Goal: Complete application form: Complete application form

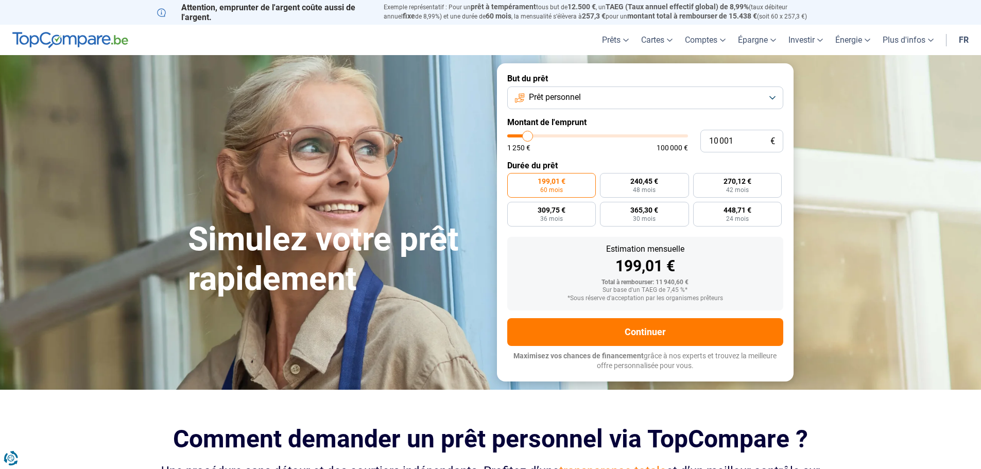
type input "9 500"
type input "9500"
type input "9 750"
type input "9750"
type input "10 500"
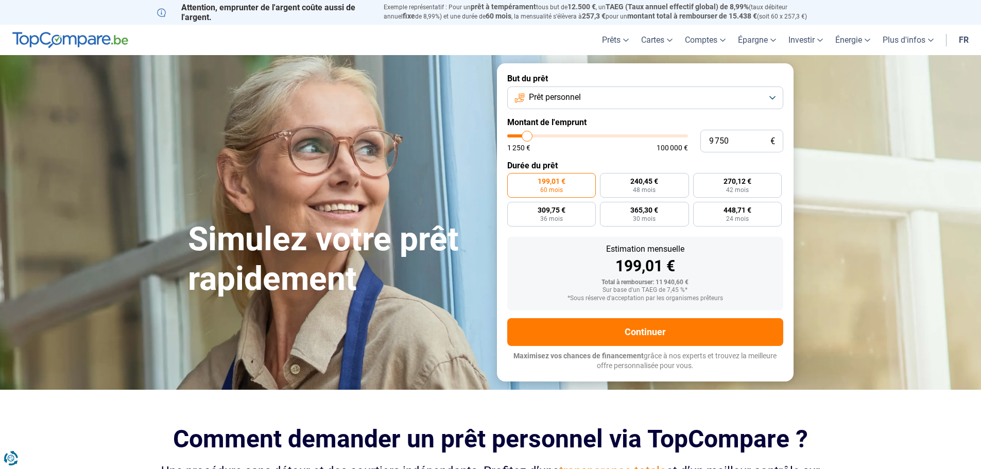
type input "10500"
type input "11 000"
type input "11000"
type input "11 500"
type input "11500"
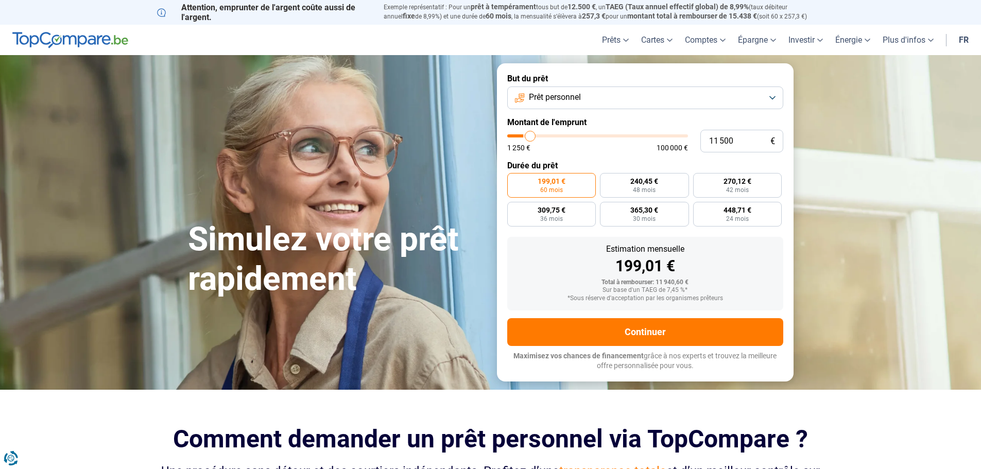
type input "12 000"
type input "12000"
type input "12 750"
type input "12750"
type input "13 000"
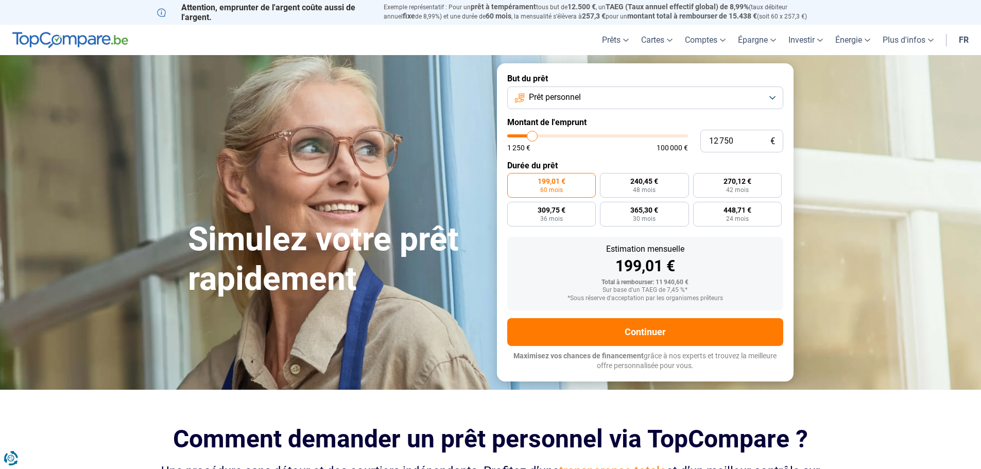
type input "13000"
type input "13 250"
type input "13250"
type input "13 500"
type input "13500"
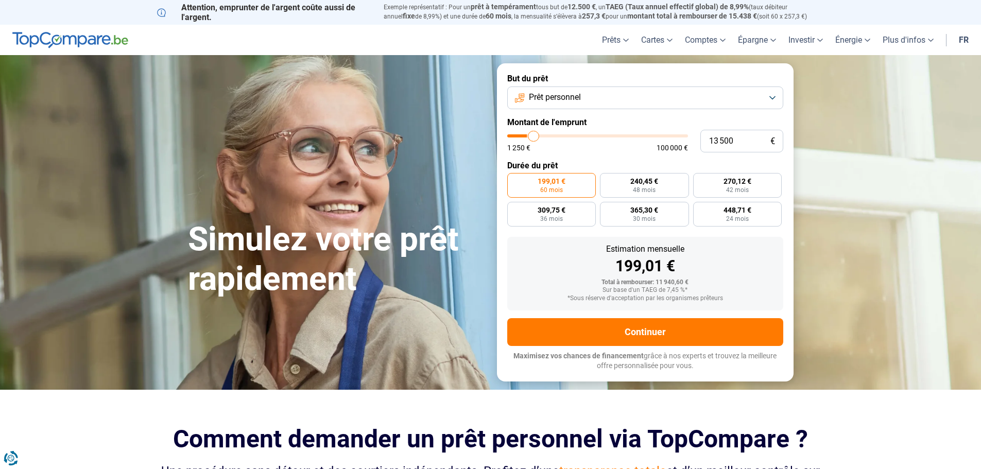
type input "14 000"
type input "14000"
type input "14 500"
type input "14500"
type input "14 750"
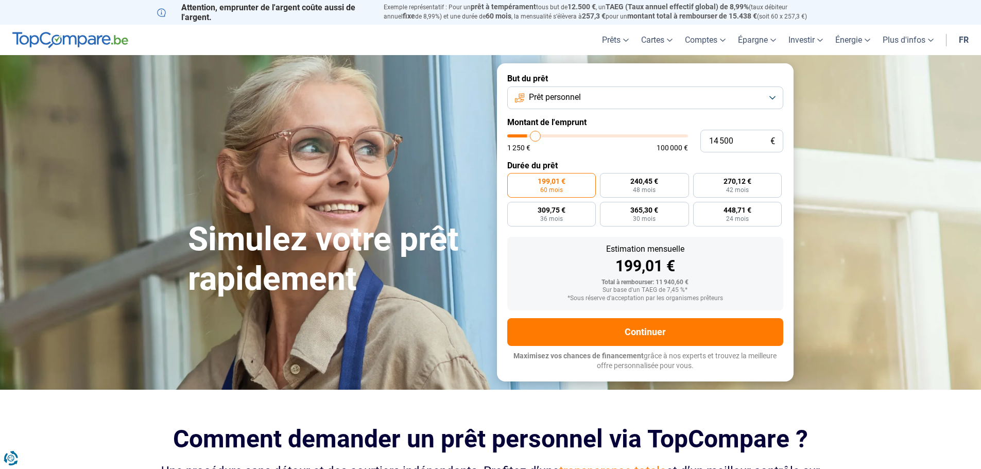
type input "14750"
type input "15 000"
type input "15000"
type input "15 500"
type input "15500"
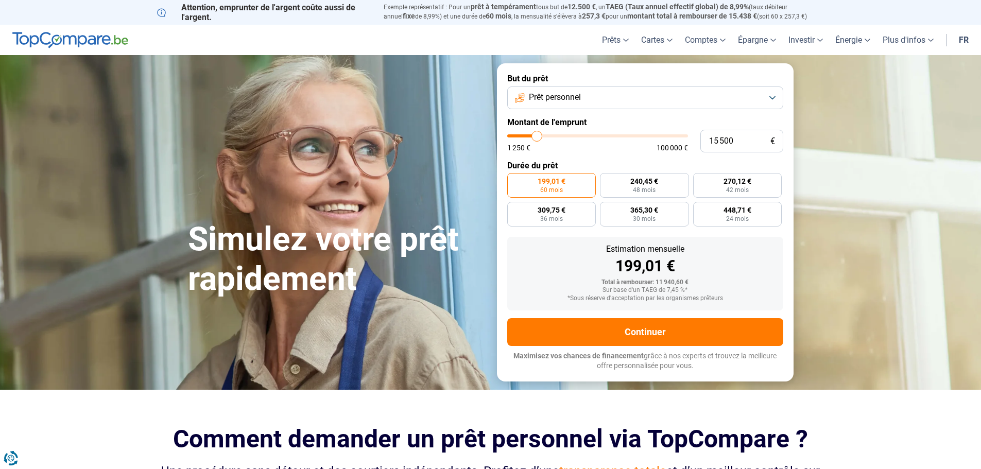
type input "15 750"
type input "15750"
type input "16 000"
type input "16000"
type input "16 250"
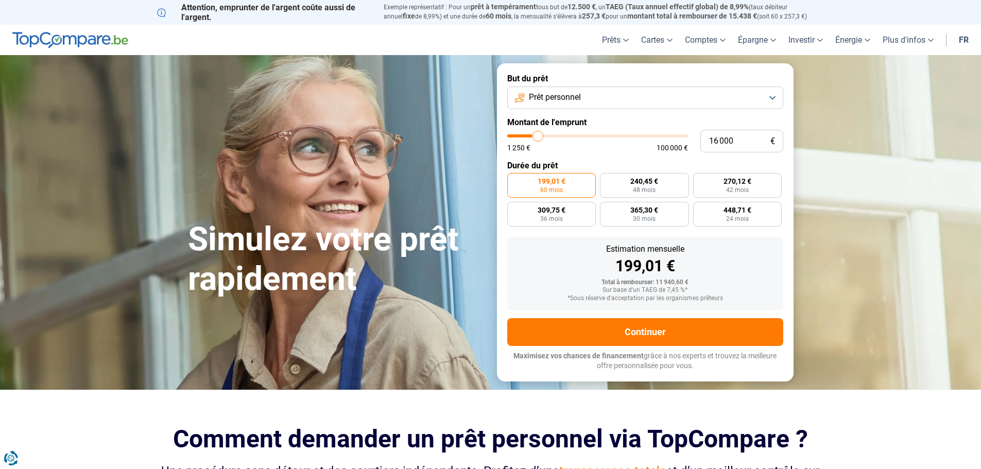
type input "16250"
type input "17 000"
type input "17000"
type input "17 250"
type input "17250"
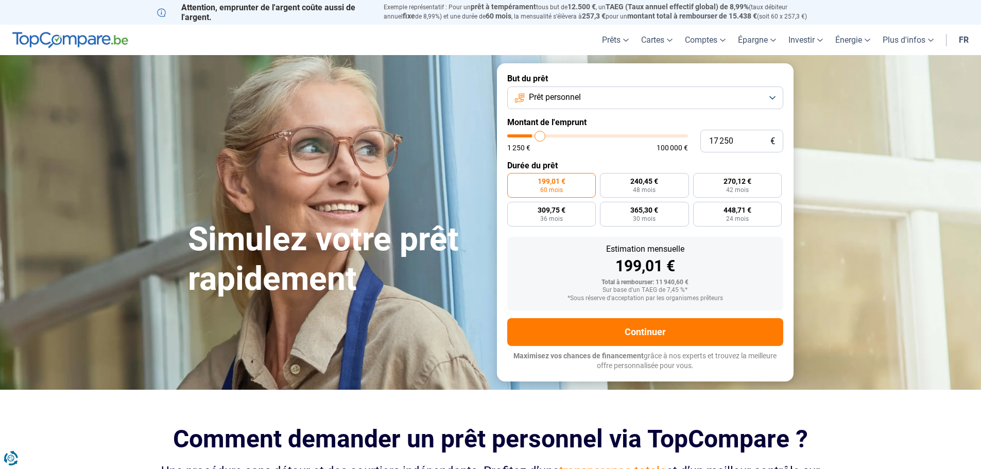
type input "17 500"
type input "17500"
type input "17 750"
type input "17750"
type input "18 000"
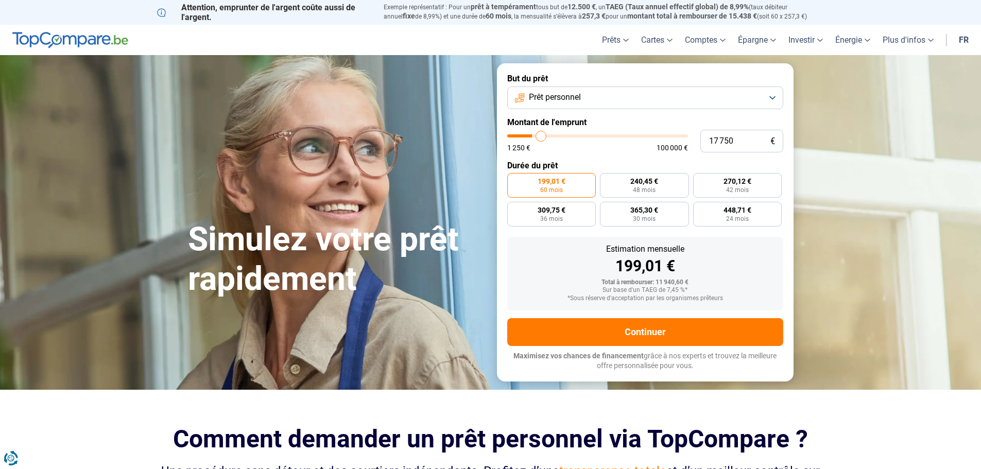
type input "18000"
type input "18 500"
type input "18500"
type input "18 750"
type input "18750"
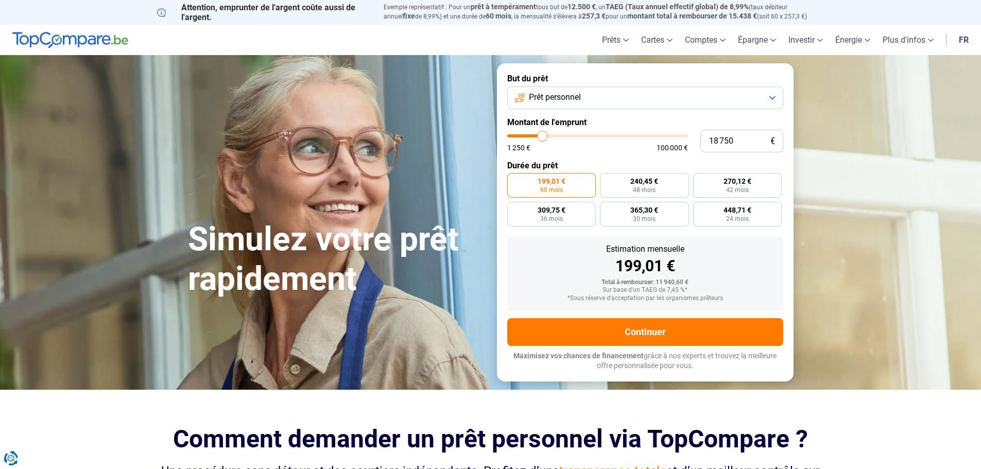
type input "19 250"
type input "19250"
type input "19 750"
type input "19750"
type input "20 000"
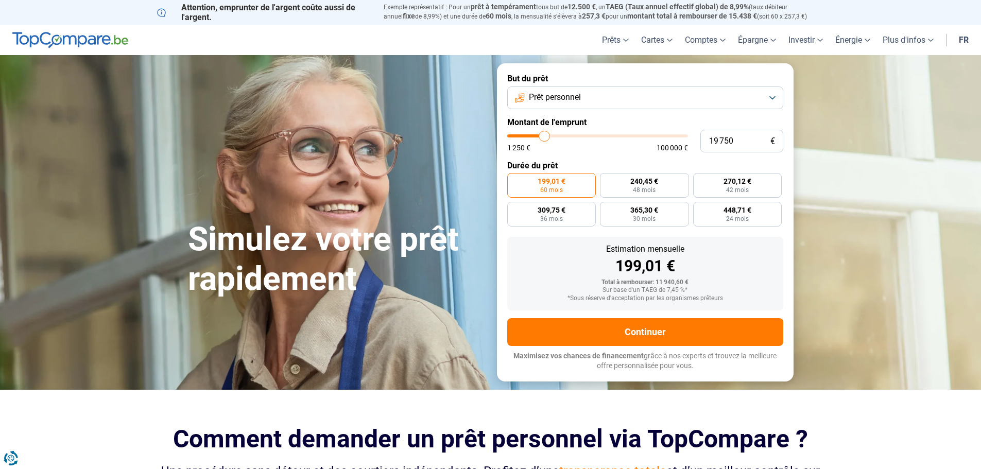
type input "20000"
type input "20 250"
type input "20250"
type input "20 500"
type input "20500"
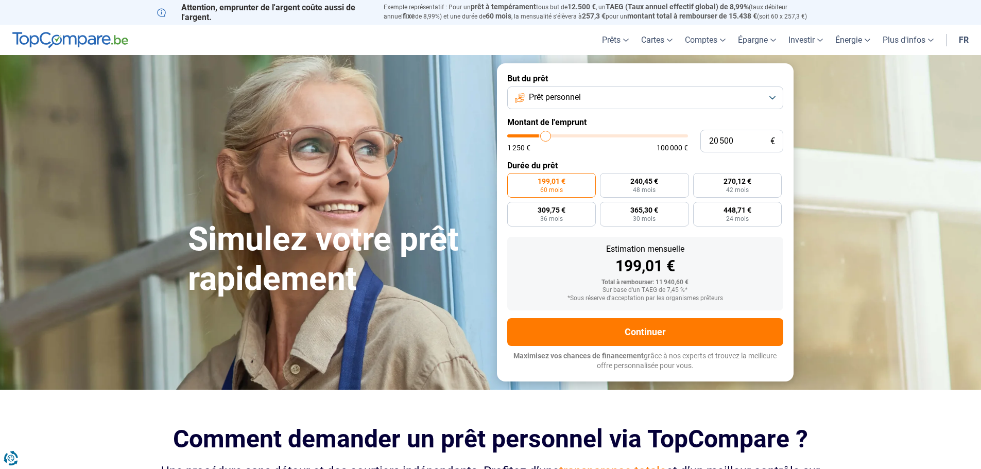
type input "20 750"
type input "20750"
type input "21 250"
type input "21250"
type input "21 500"
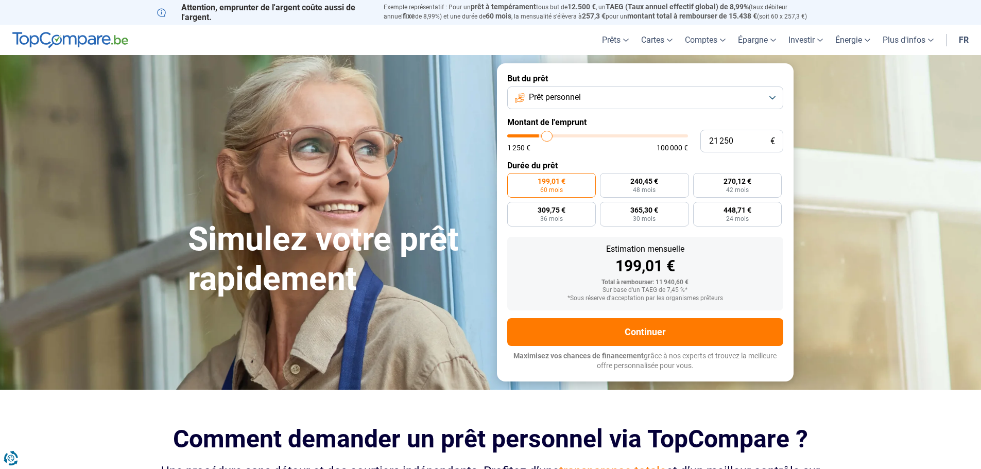
type input "21500"
type input "22 000"
type input "22000"
type input "22 250"
type input "22250"
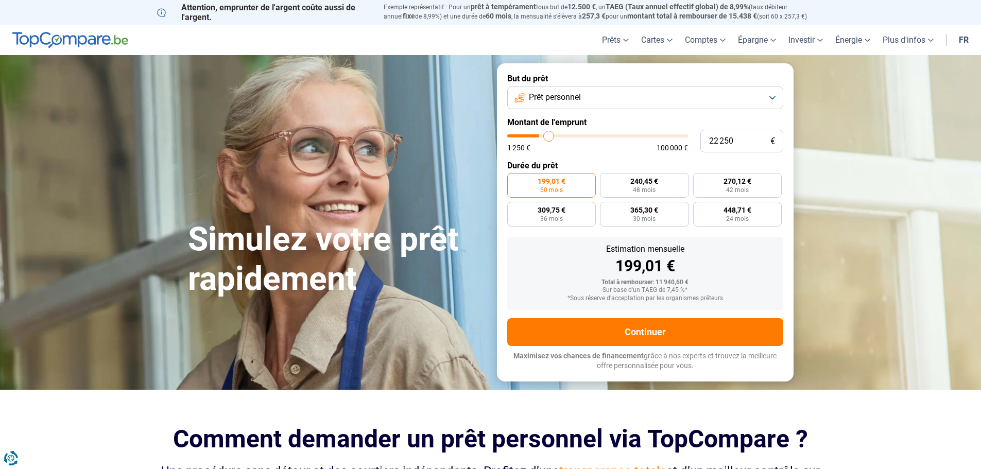
type input "22 750"
type input "22750"
type input "23 000"
type input "23000"
type input "23 500"
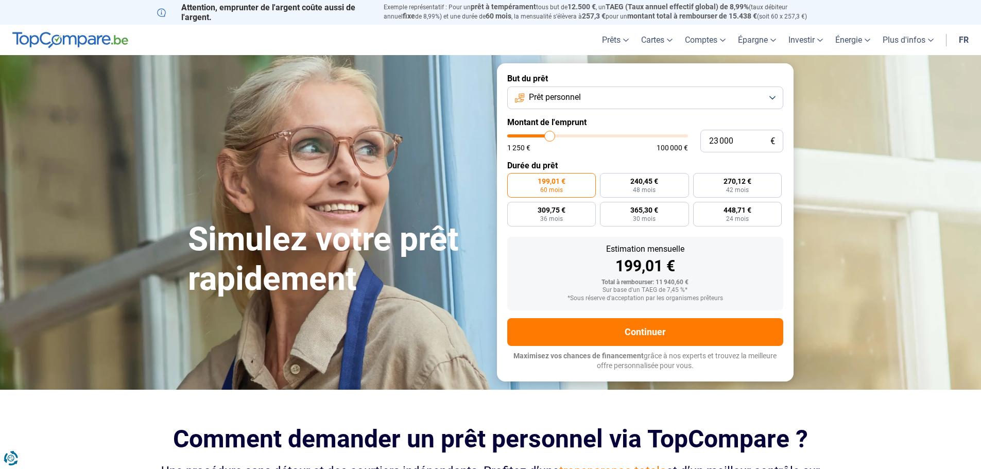
type input "23500"
type input "23 750"
type input "23750"
type input "24 500"
type input "24500"
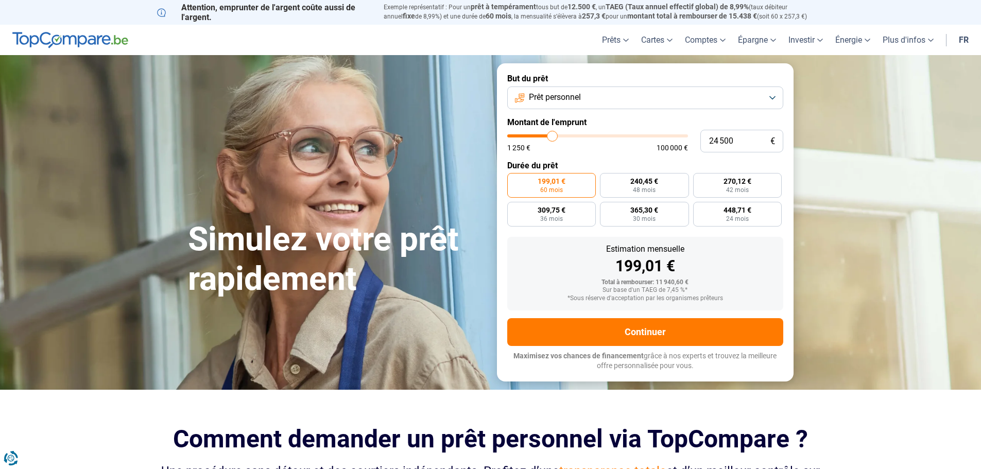
type input "24 750"
type input "24750"
type input "25 000"
type input "25000"
type input "25 250"
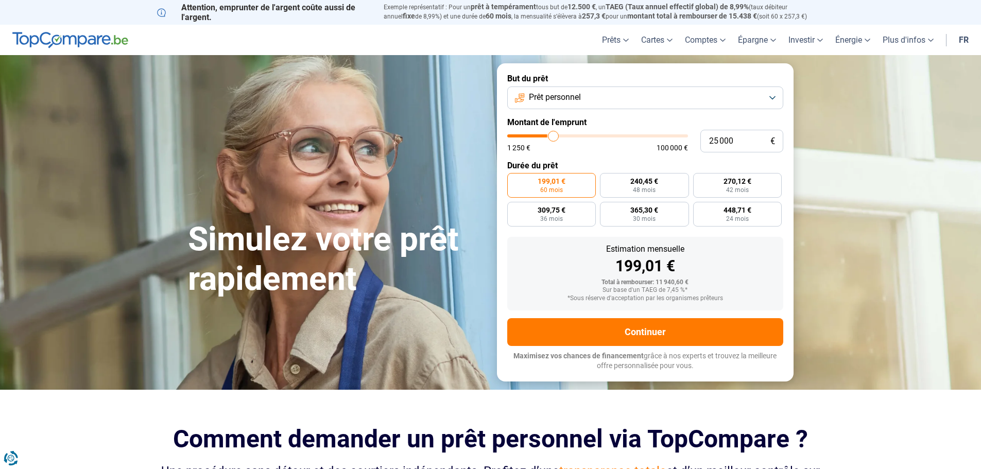
type input "25250"
type input "25 750"
type input "25750"
type input "26 000"
type input "26000"
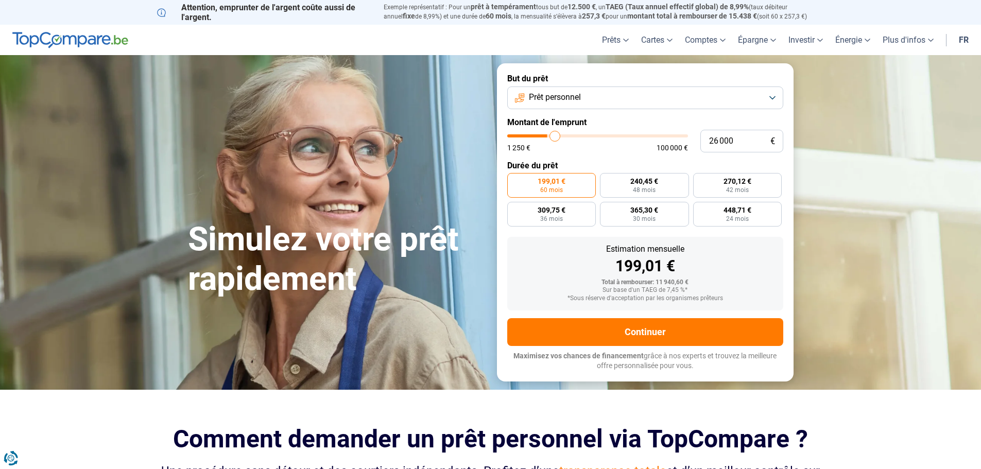
type input "26 250"
type input "26250"
type input "26 750"
type input "26750"
type input "27 250"
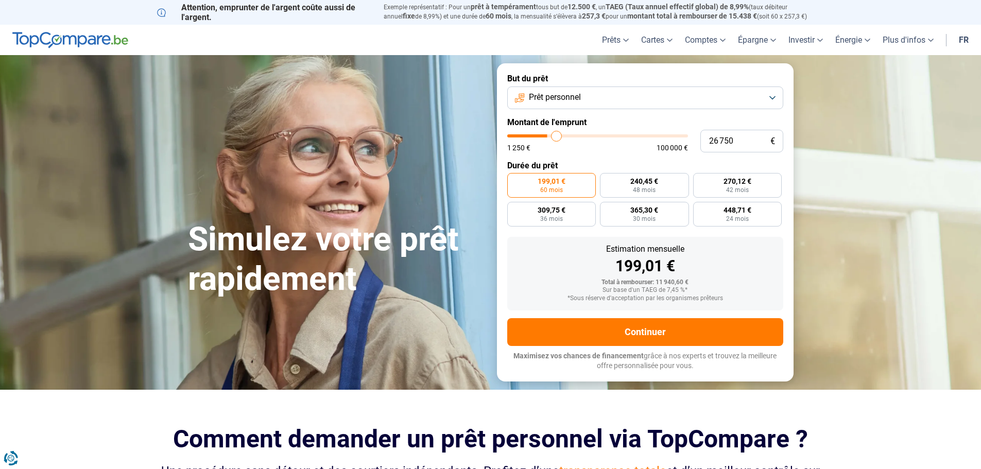
type input "27250"
type input "27 500"
type input "27500"
type input "27 750"
type input "27750"
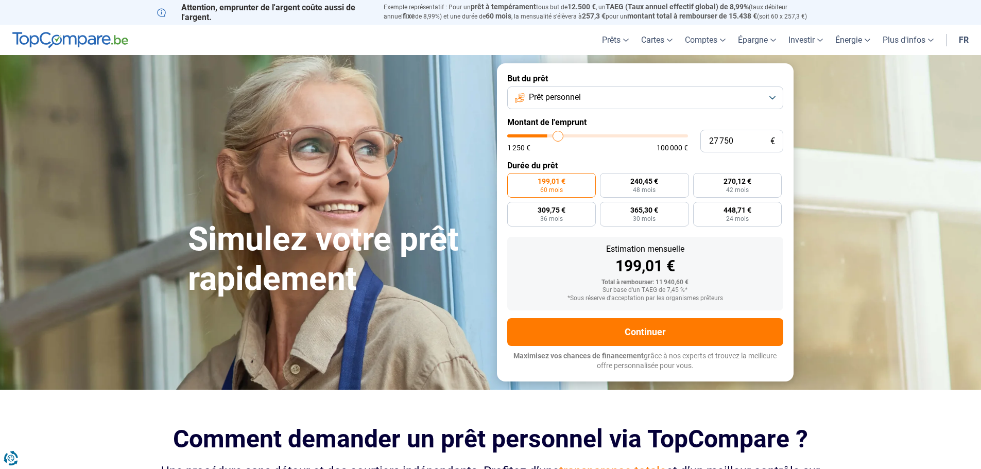
type input "28 000"
type input "28000"
type input "28 250"
type input "28250"
type input "29 250"
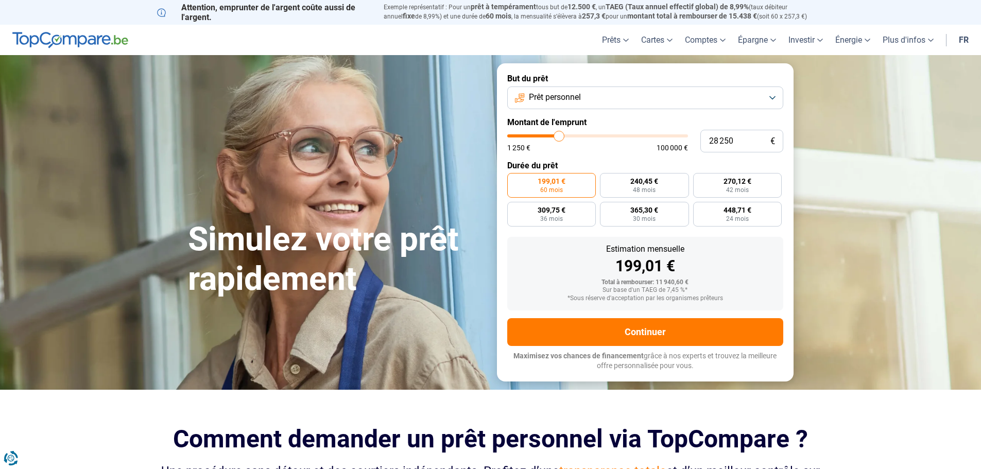
type input "29250"
type input "29 500"
type input "29500"
type input "29 750"
type input "29750"
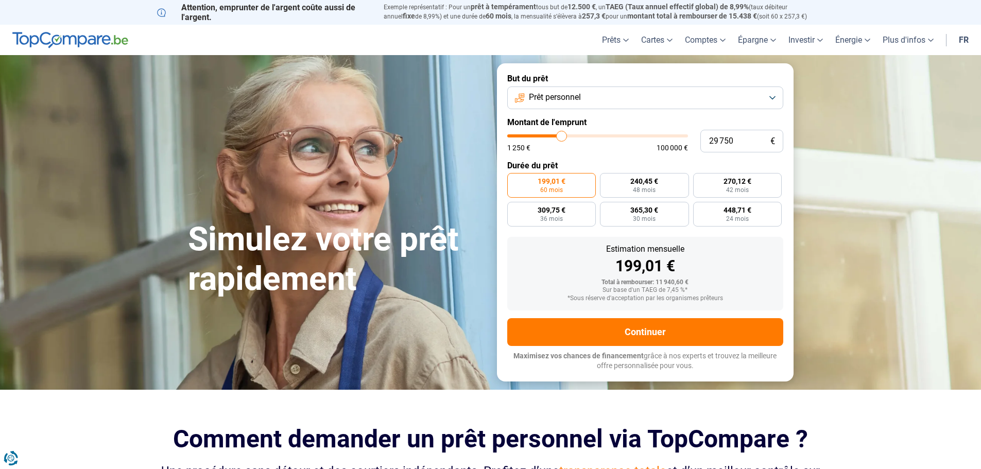
type input "30 250"
type input "30250"
type input "30 500"
type input "30500"
type input "30 750"
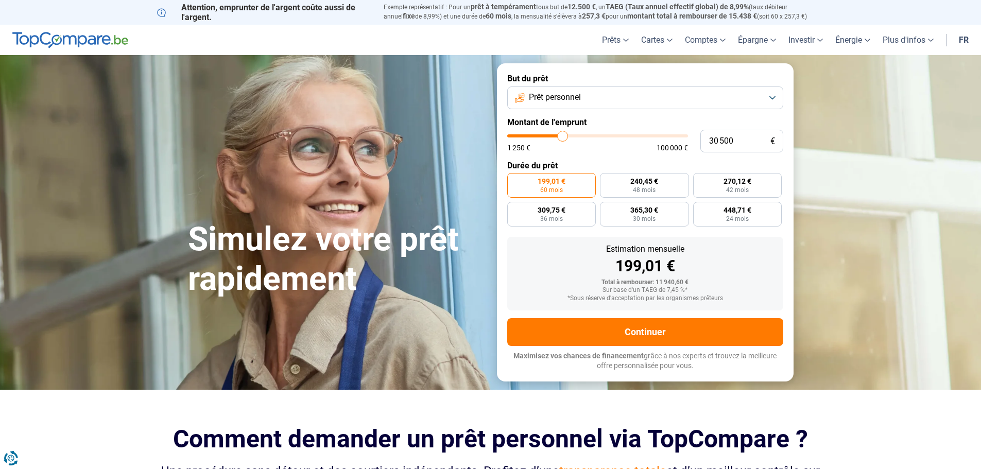
type input "30750"
type input "31 000"
type input "31000"
type input "31 250"
type input "31250"
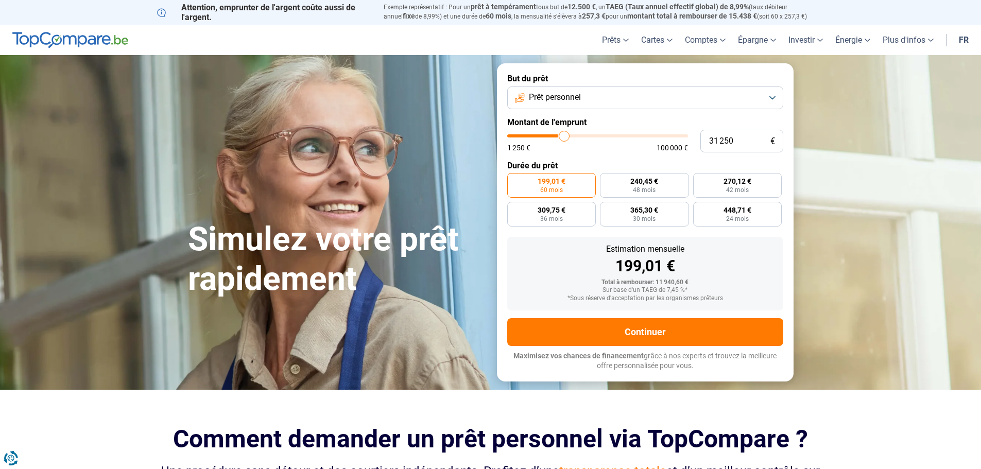
type input "32 000"
type input "32000"
type input "32 250"
type input "32250"
type input "32 500"
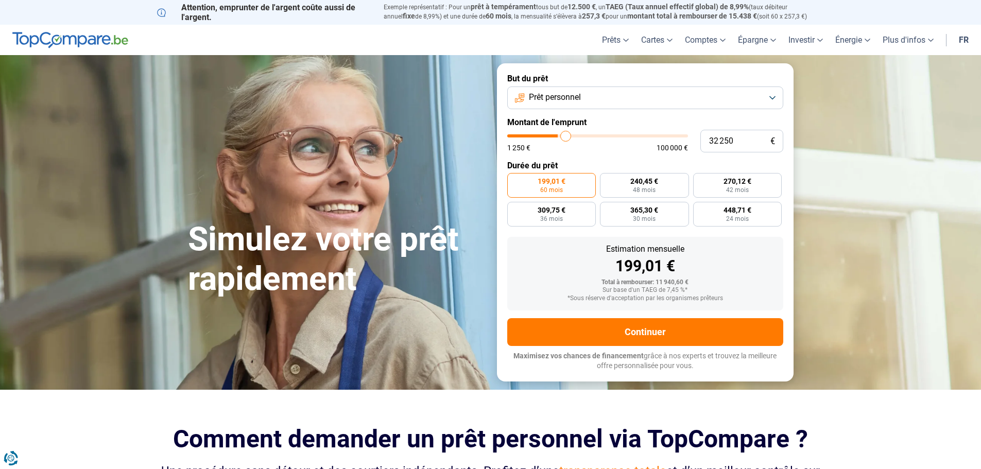
type input "32500"
type input "32 750"
type input "32750"
type input "33 250"
type input "33250"
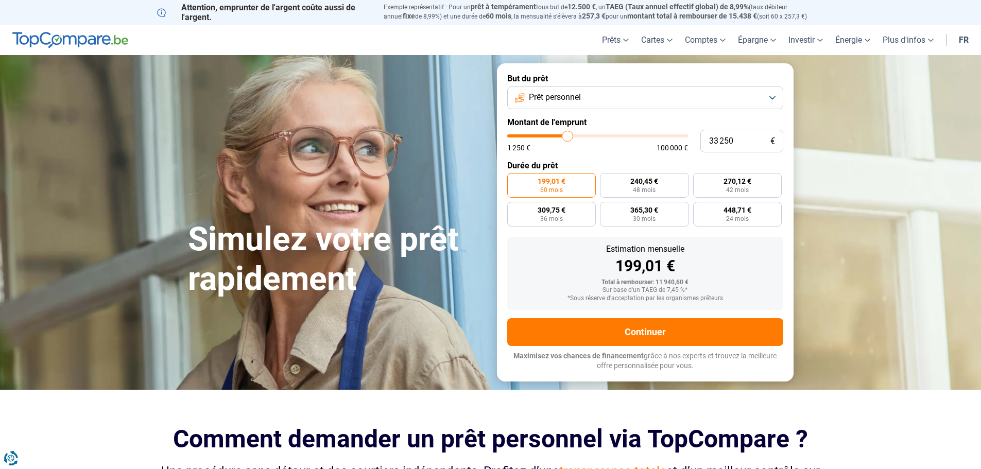
type input "33 500"
type input "33500"
type input "34 000"
type input "34000"
type input "34 250"
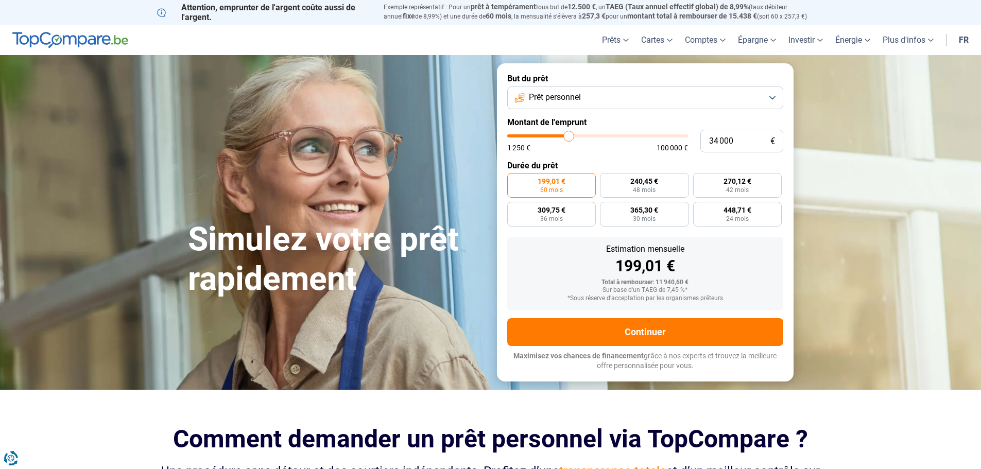
type input "34250"
type input "34 750"
type input "34750"
type input "35 000"
type input "35000"
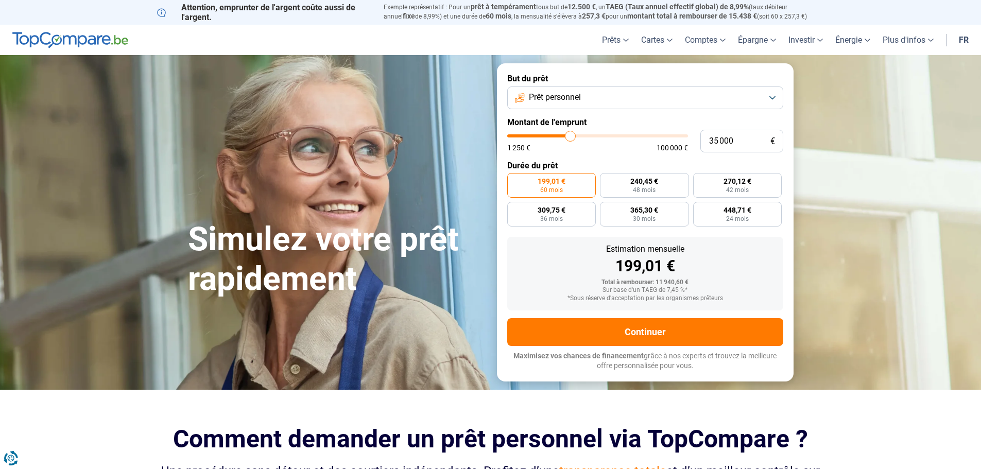
type input "35 250"
type input "35250"
type input "35 500"
type input "35500"
type input "35 750"
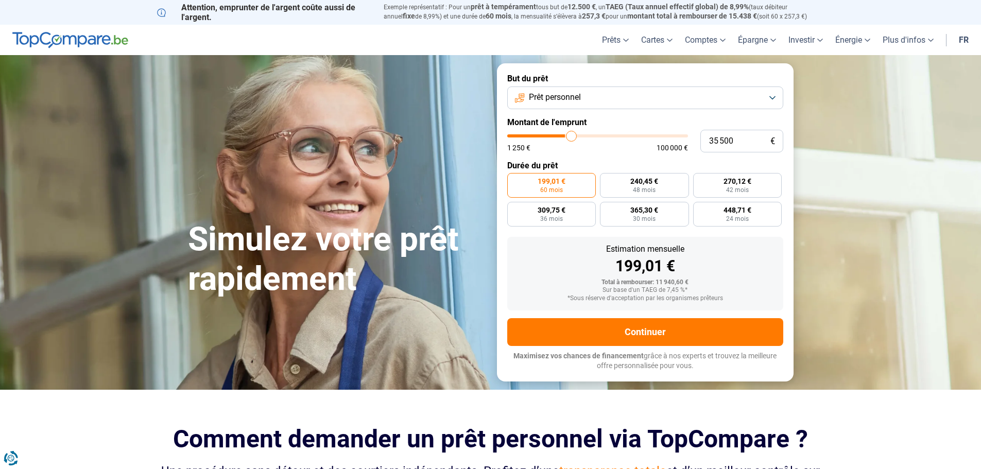
type input "35750"
type input "36 250"
type input "36250"
type input "36 750"
type input "36750"
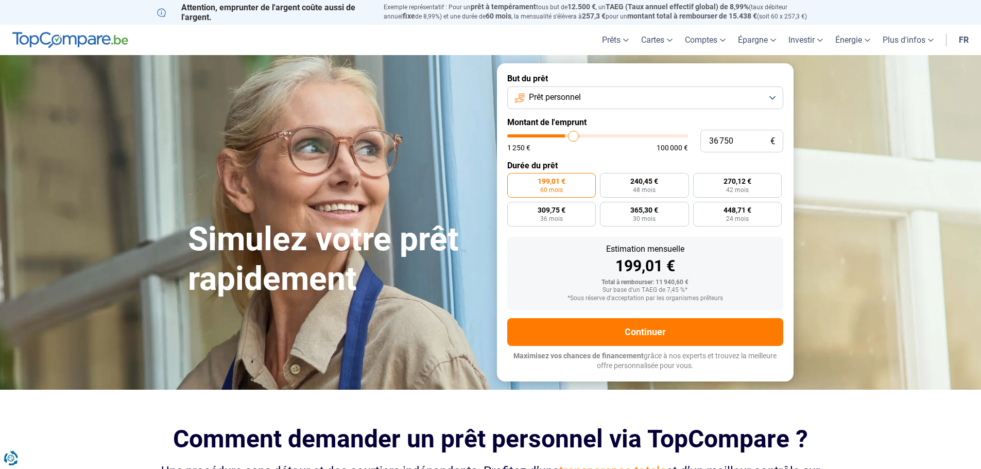
type input "37 000"
type input "37000"
type input "37 250"
type input "37250"
type input "37 750"
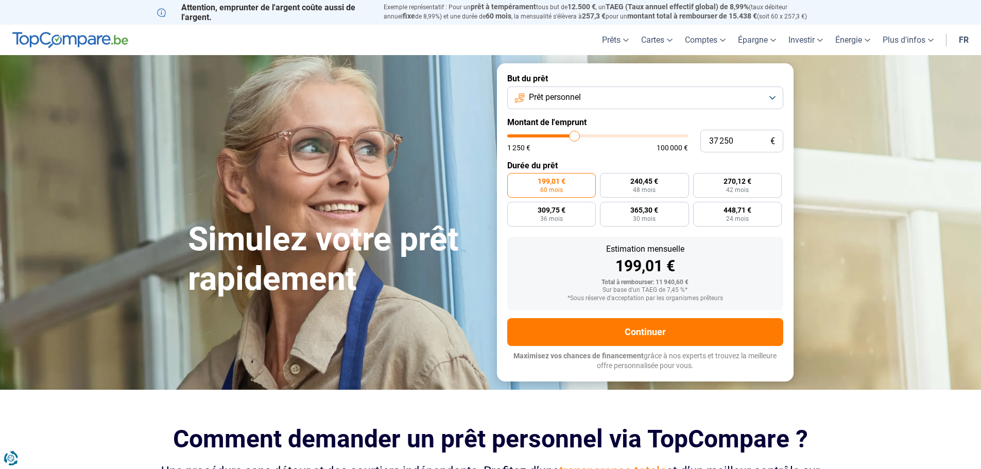
type input "37750"
type input "38 000"
type input "38000"
type input "38 250"
type input "38250"
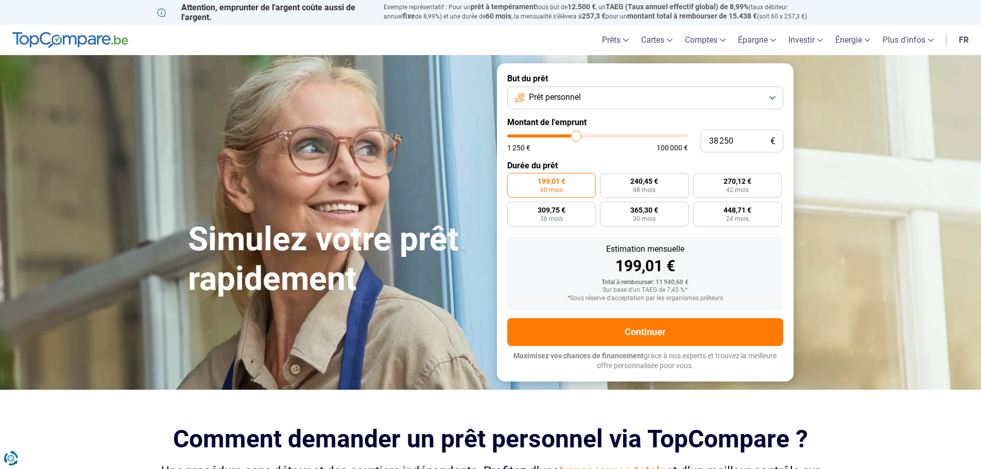
type input "38 500"
type input "38500"
type input "39 250"
type input "39250"
type input "39 500"
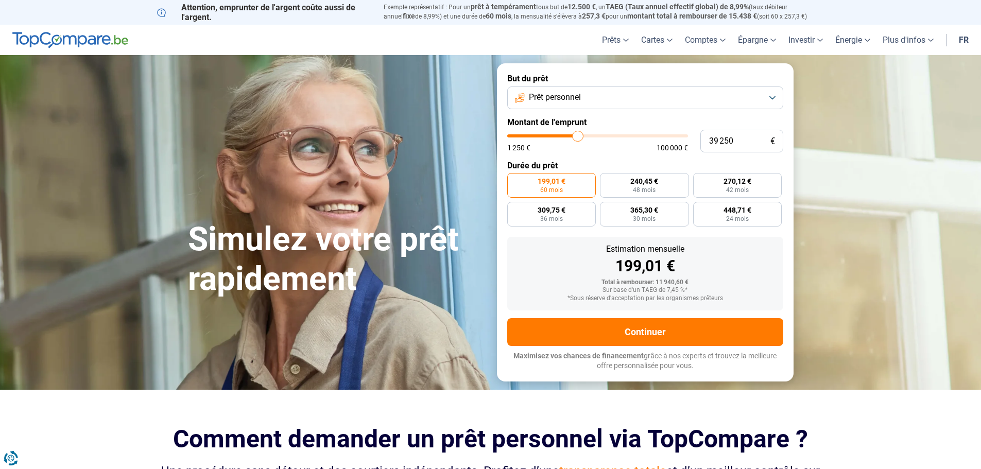
type input "39500"
type input "39 750"
type input "39750"
type input "40 000"
type input "40000"
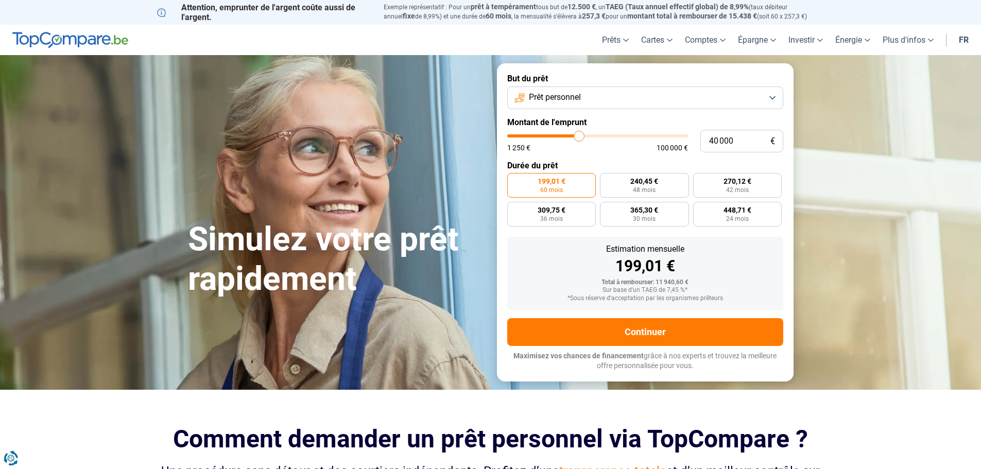
type input "40 750"
type input "40750"
type input "41 000"
type input "41000"
type input "41 250"
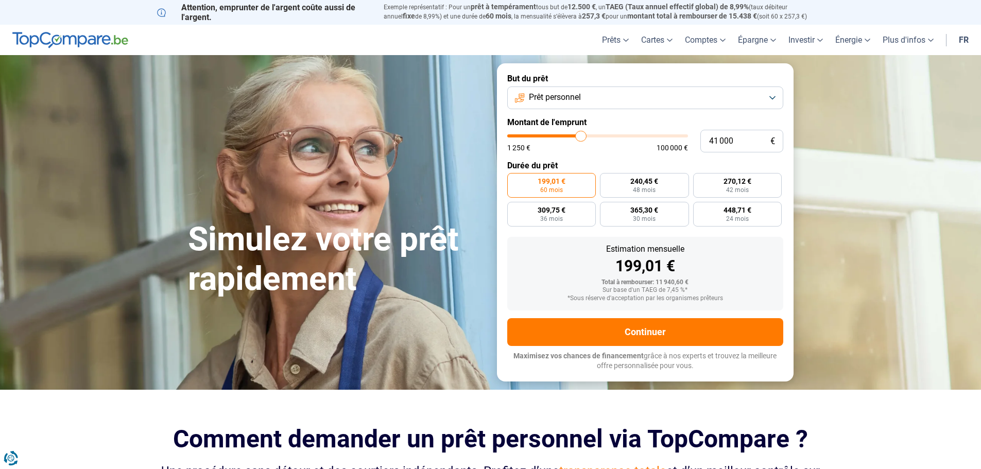
type input "41250"
type input "42 000"
type input "42000"
type input "42 250"
type input "42250"
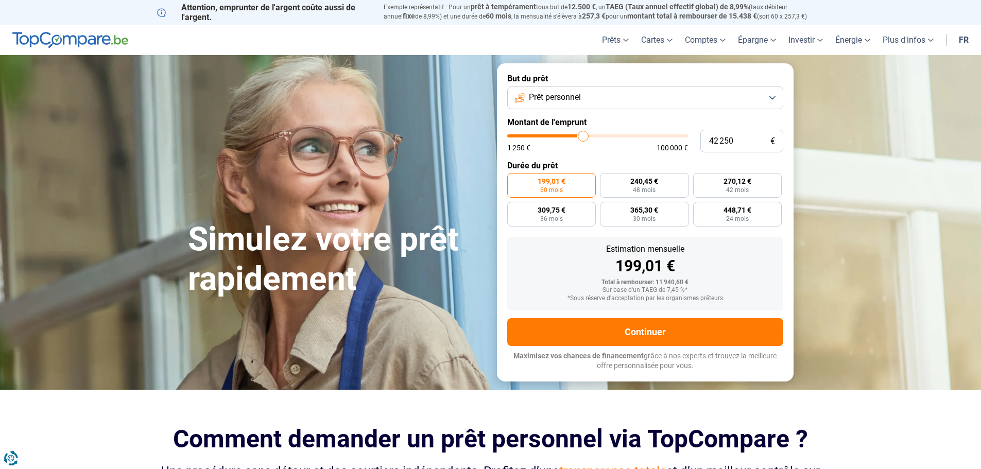
type input "42 500"
type input "42500"
type input "43 000"
type input "43000"
type input "43 750"
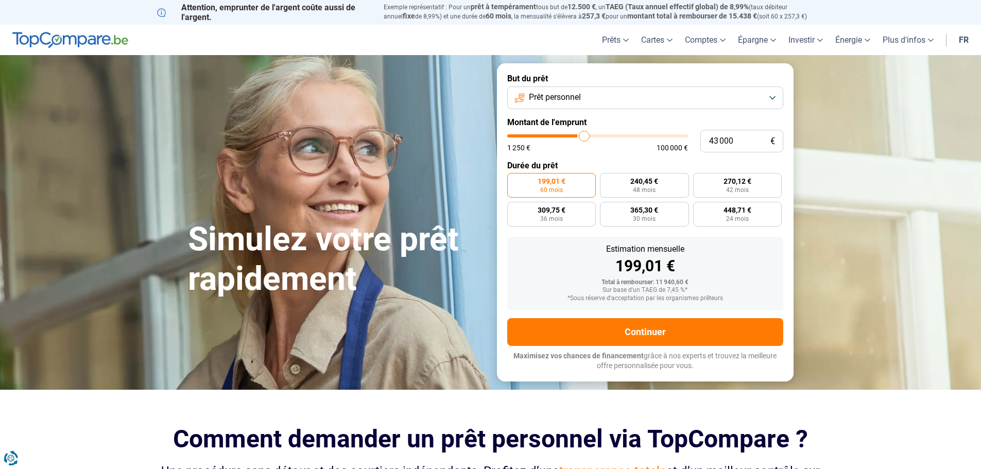
type input "43750"
type input "44 250"
type input "44250"
type input "45 000"
type input "45000"
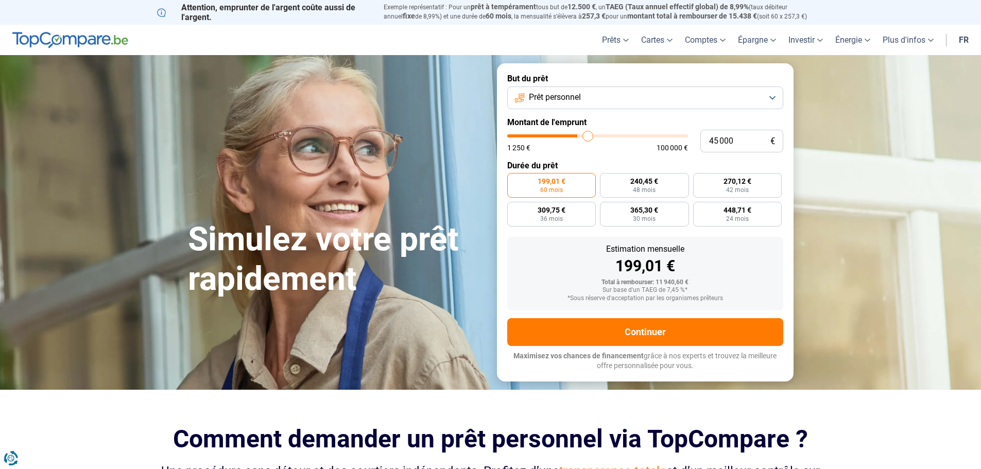
type input "45 250"
type input "45250"
type input "45 500"
type input "45500"
type input "45 750"
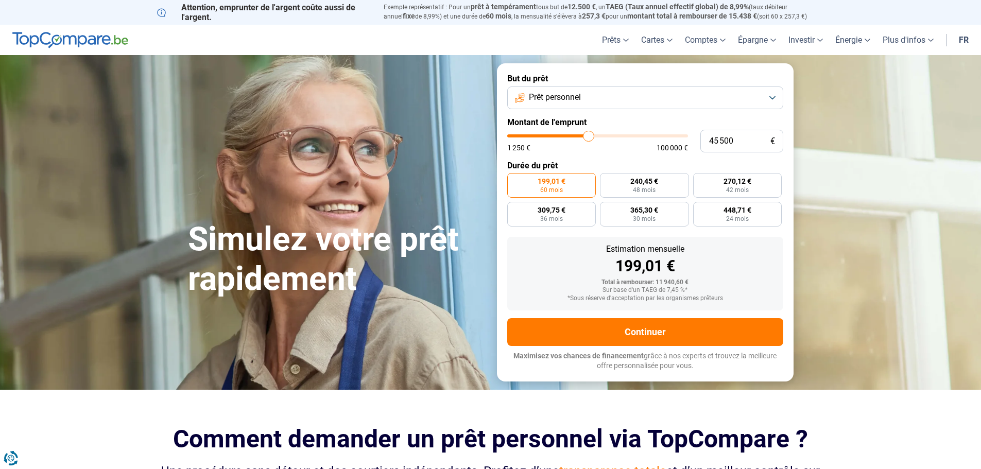
type input "45750"
type input "46 000"
type input "46000"
type input "46 750"
type input "46750"
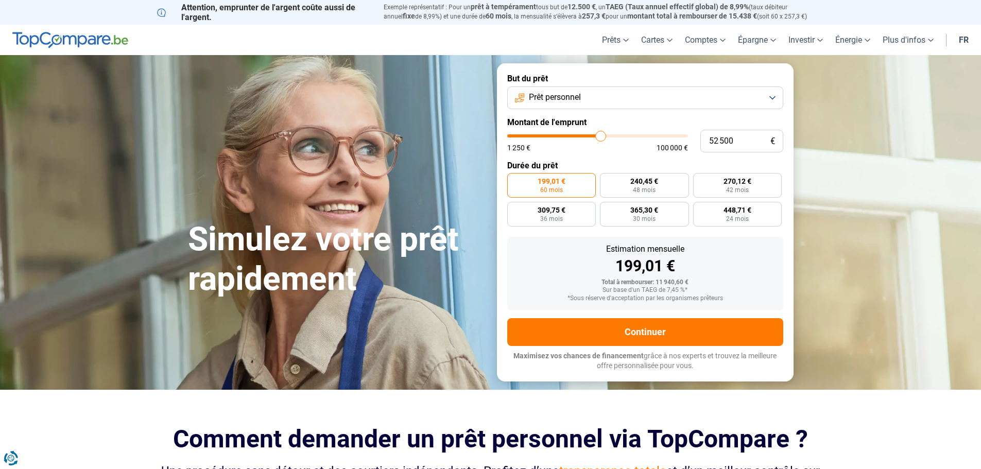
drag, startPoint x: 526, startPoint y: 136, endPoint x: 601, endPoint y: 146, distance: 75.3
click at [601, 138] on input "range" at bounding box center [597, 135] width 181 height 3
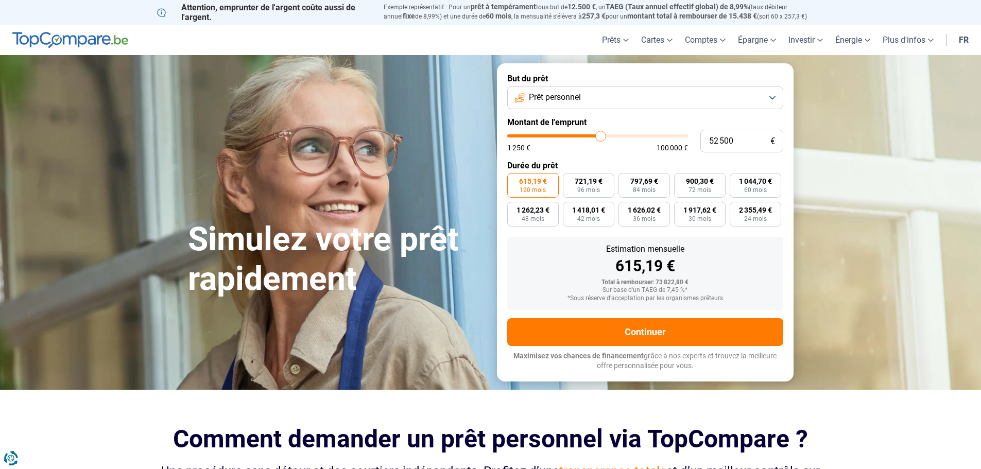
click at [853, 288] on section "Simulez votre prêt rapidement Simulez votre prêt rapidement But du prêt Prêt pe…" at bounding box center [490, 222] width 981 height 334
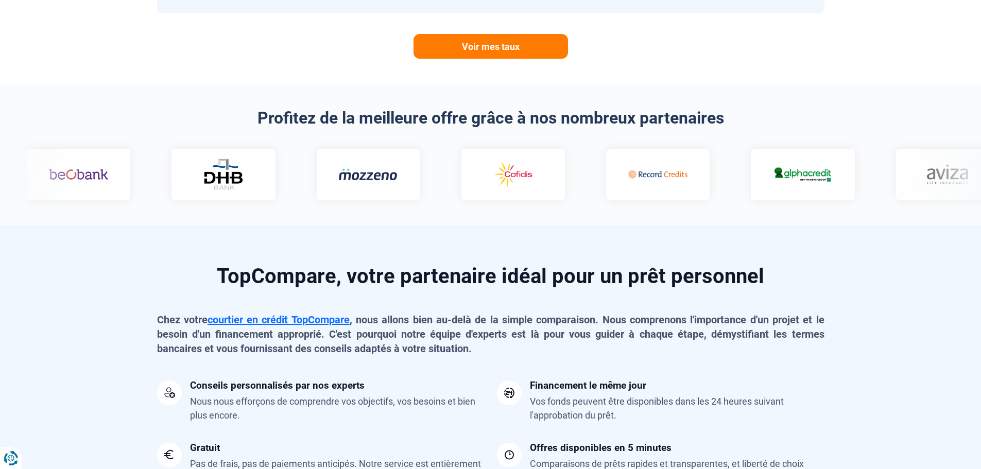
scroll to position [567, 0]
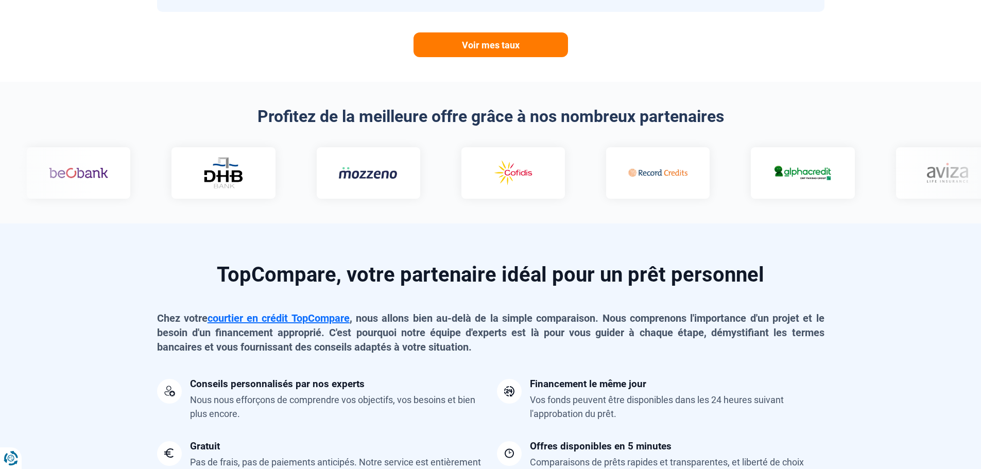
click at [65, 167] on div at bounding box center [490, 173] width 969 height 52
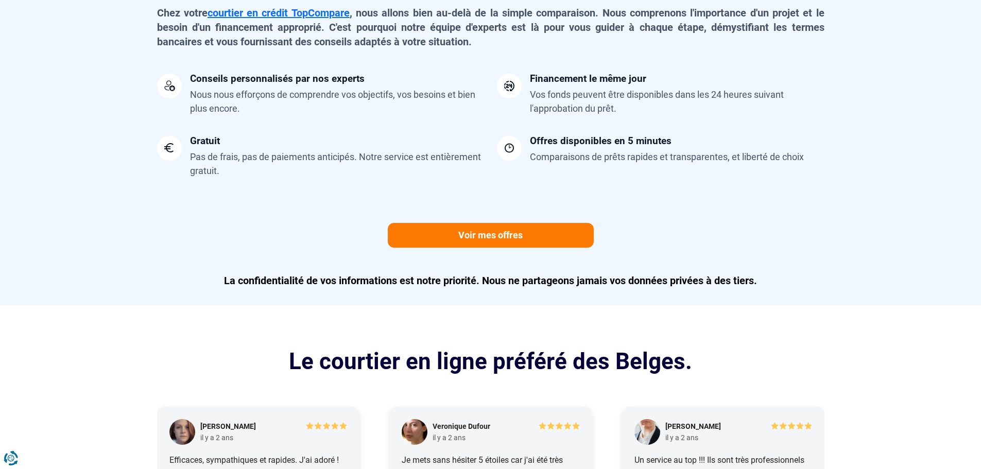
scroll to position [876, 0]
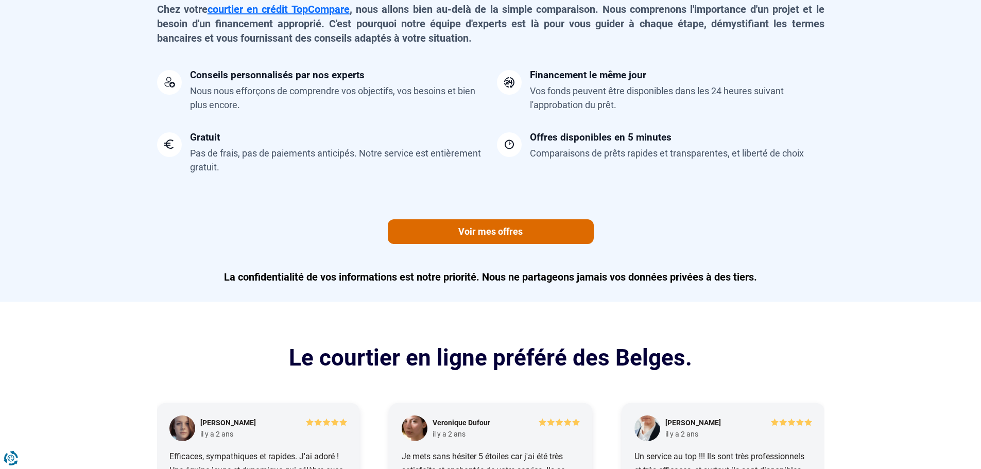
click at [508, 226] on link "Voir mes offres" at bounding box center [491, 231] width 206 height 25
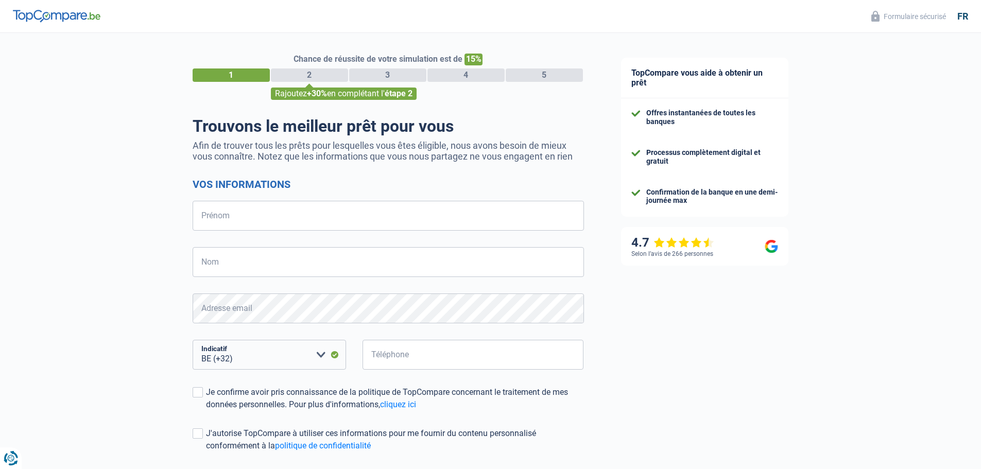
select select "32"
